Goal: Go to known website

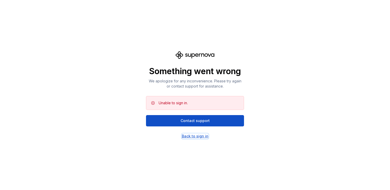
click at [195, 136] on div "Back to sign in" at bounding box center [195, 136] width 27 height 5
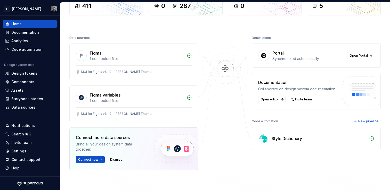
scroll to position [39, 0]
click at [355, 57] on span "Open Portal" at bounding box center [358, 56] width 18 height 4
